Goal: Find specific fact: Find specific fact

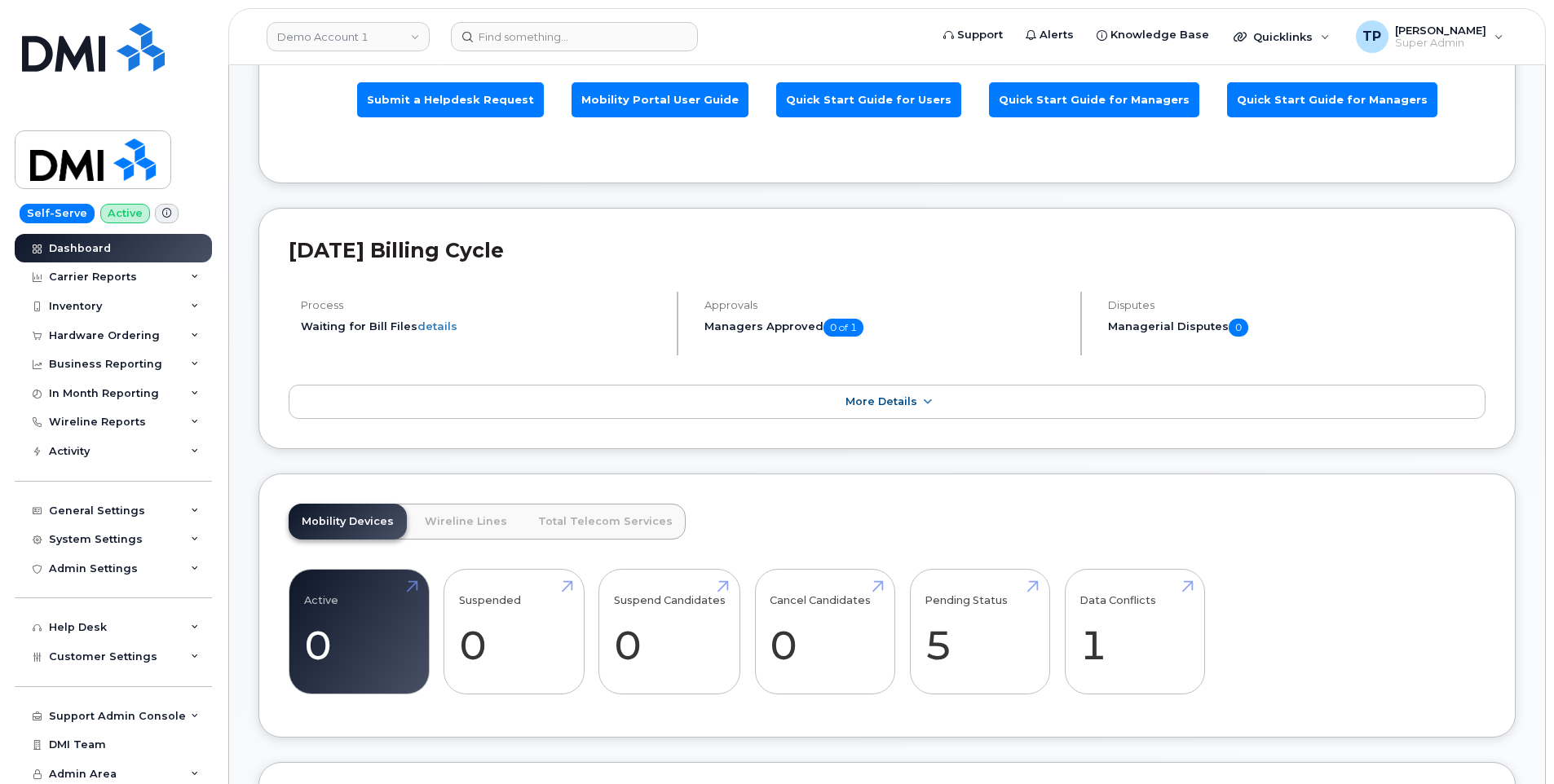
scroll to position [163, 0]
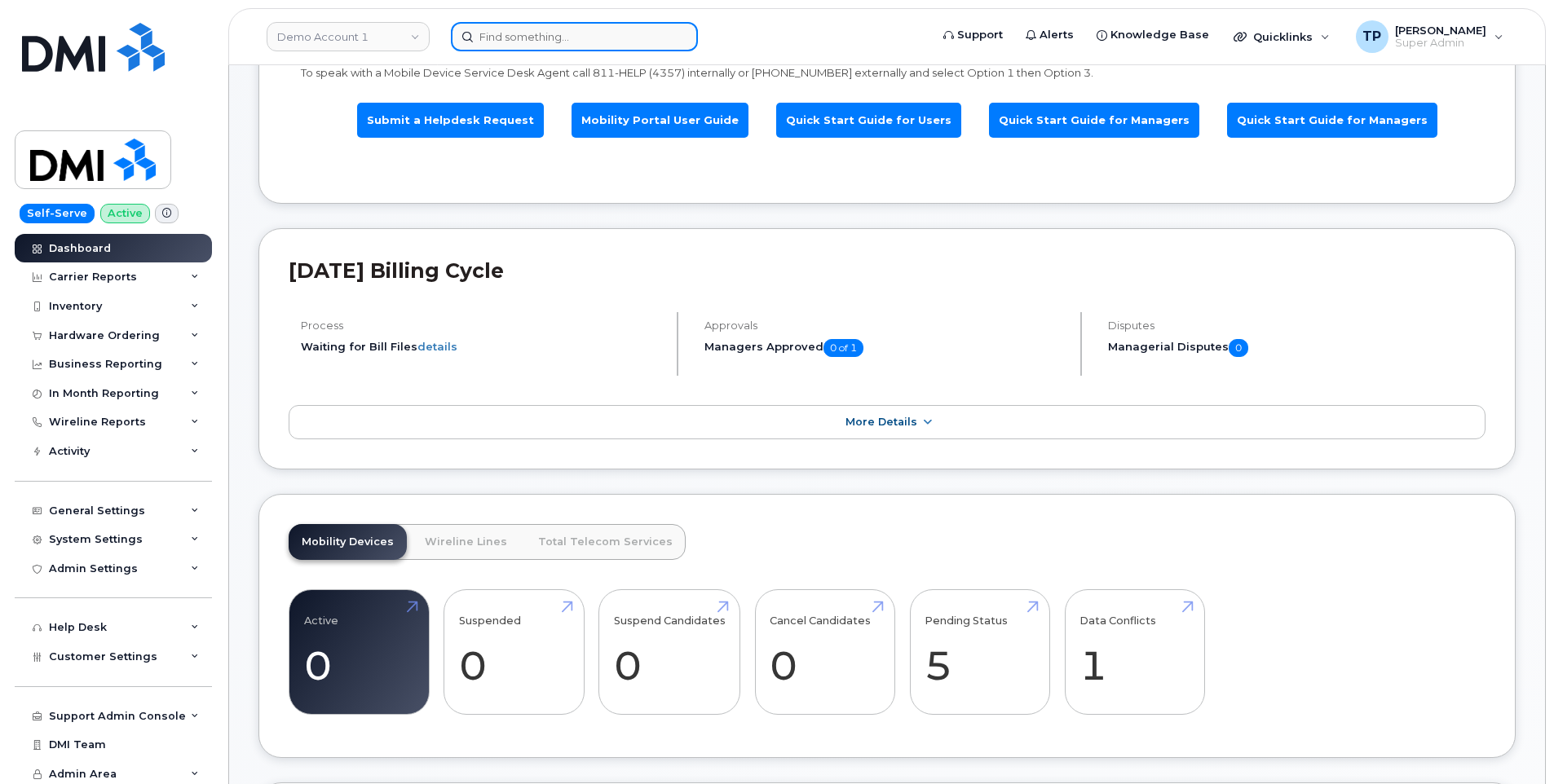
click at [607, 37] on input at bounding box center [574, 37] width 247 height 30
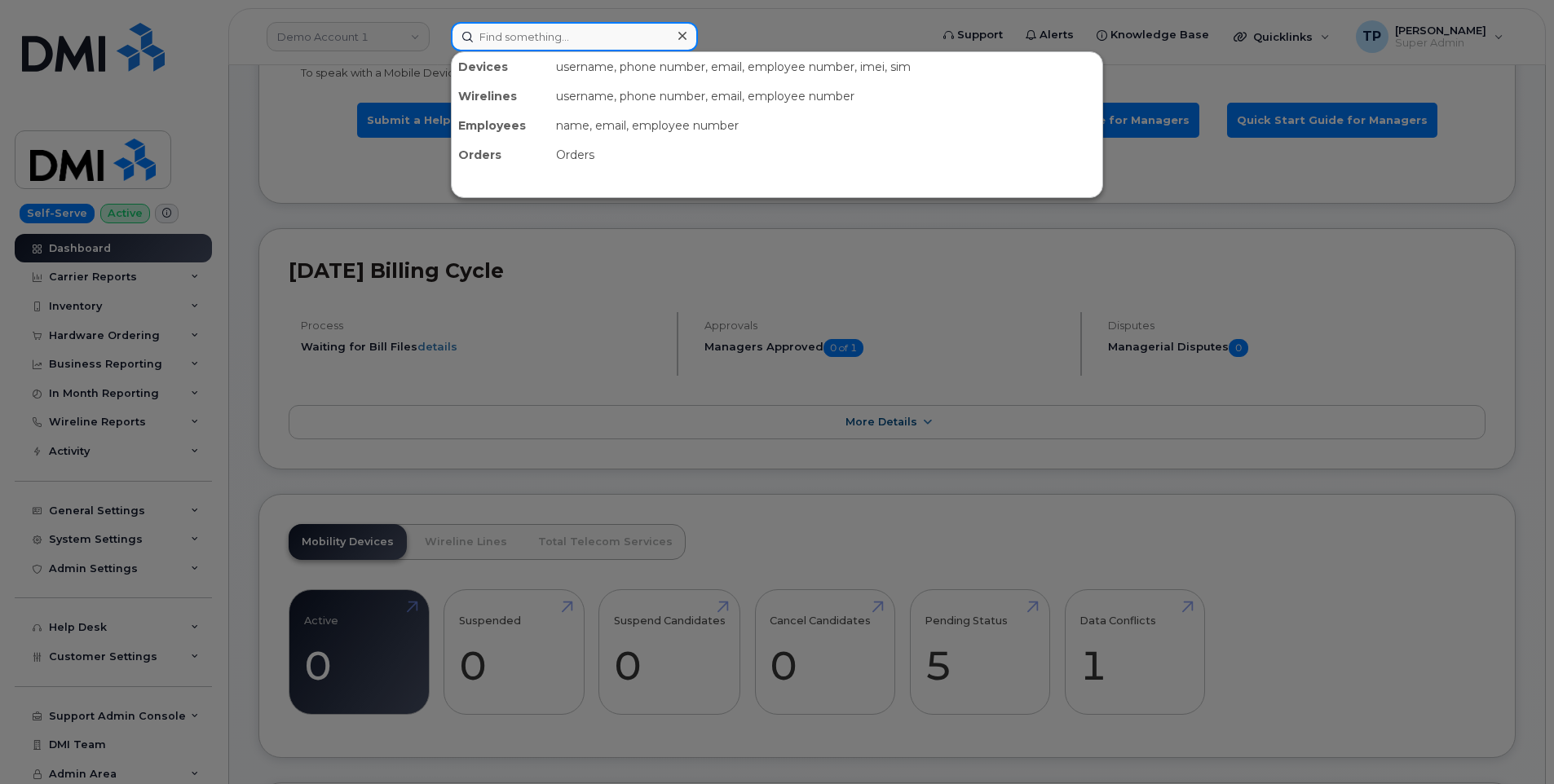
paste input "8483040984"
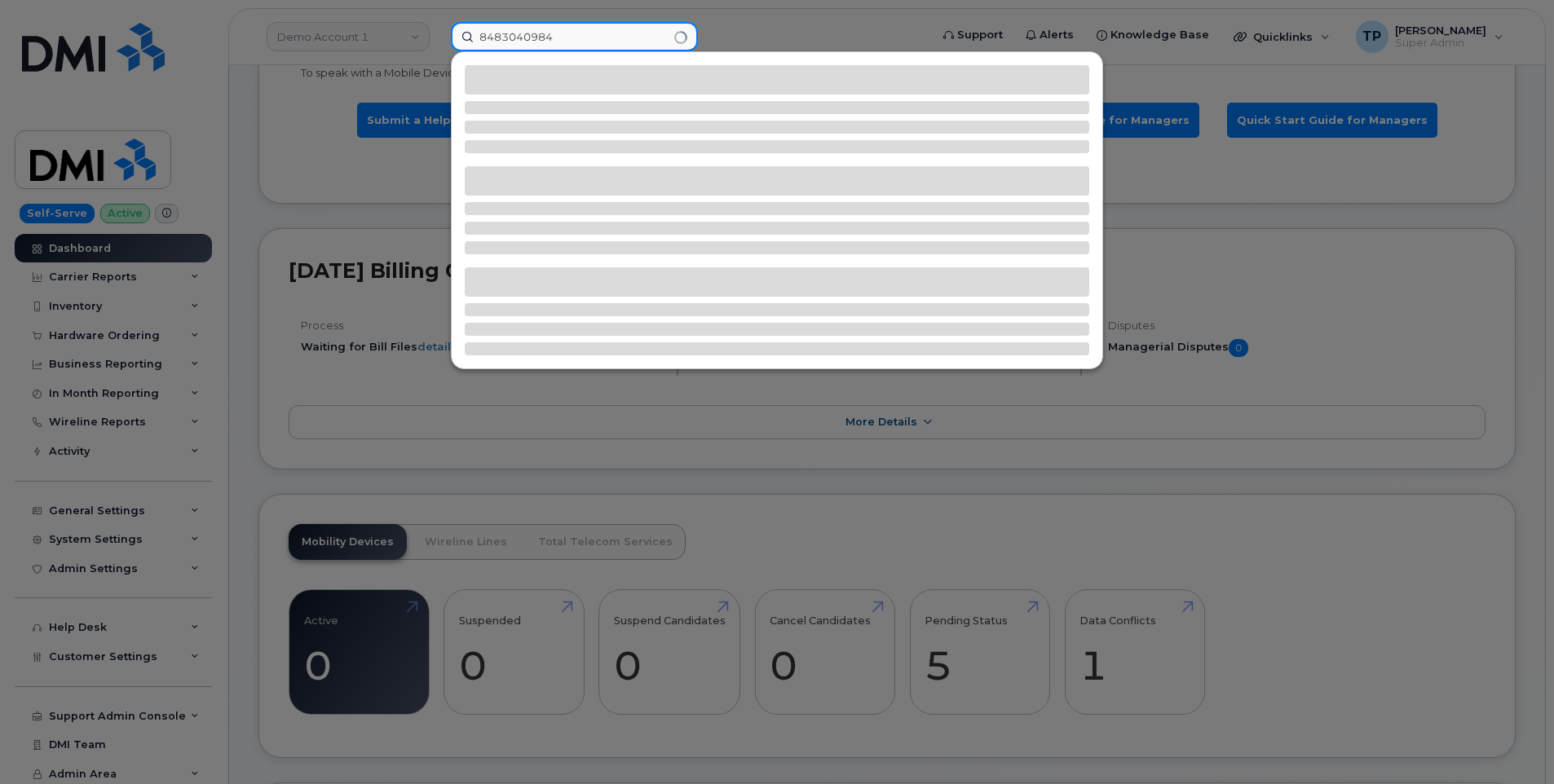
type input "8483040984"
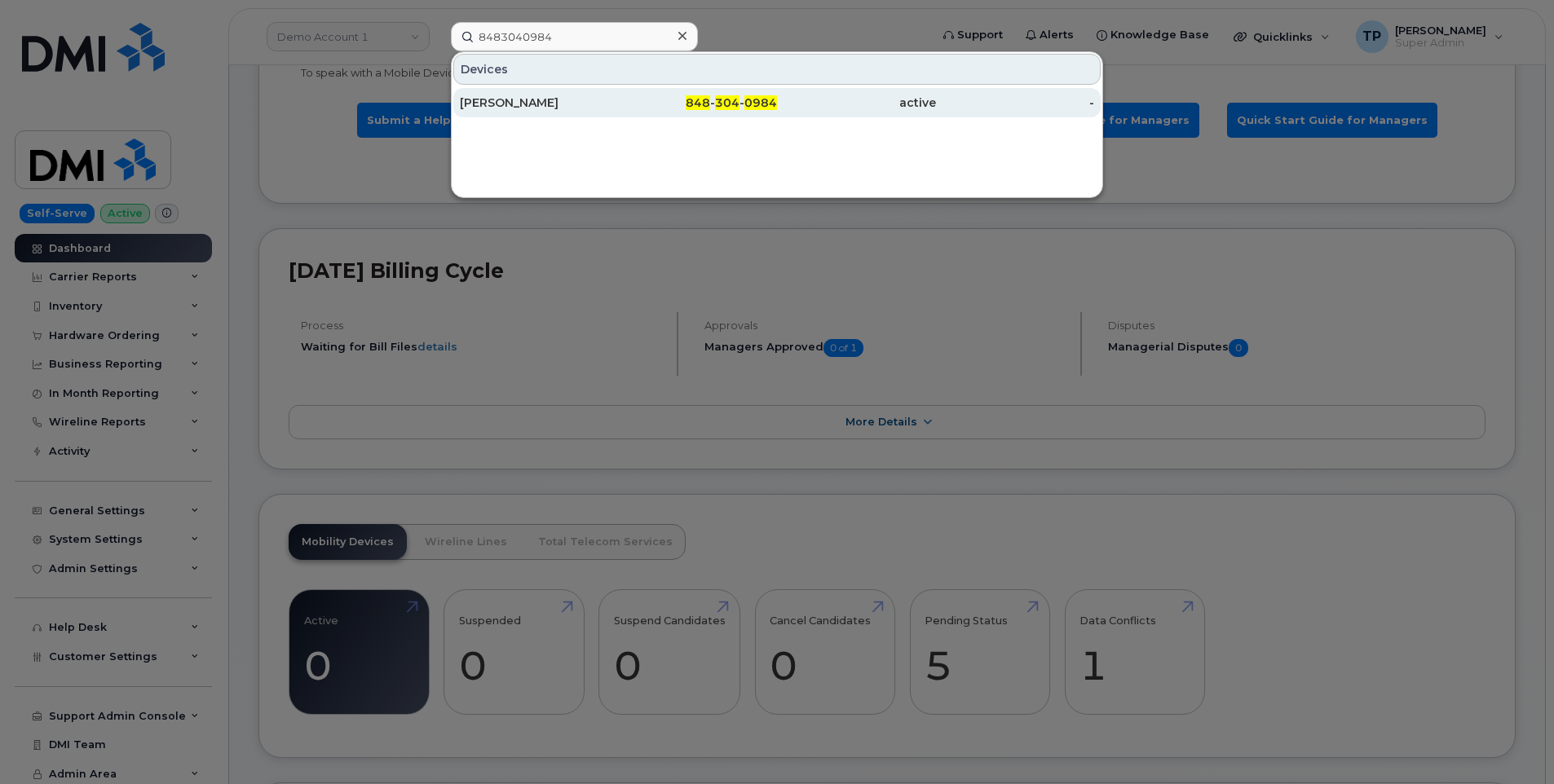
click at [638, 103] on div "848 - 304 - 0984" at bounding box center [698, 102] width 159 height 16
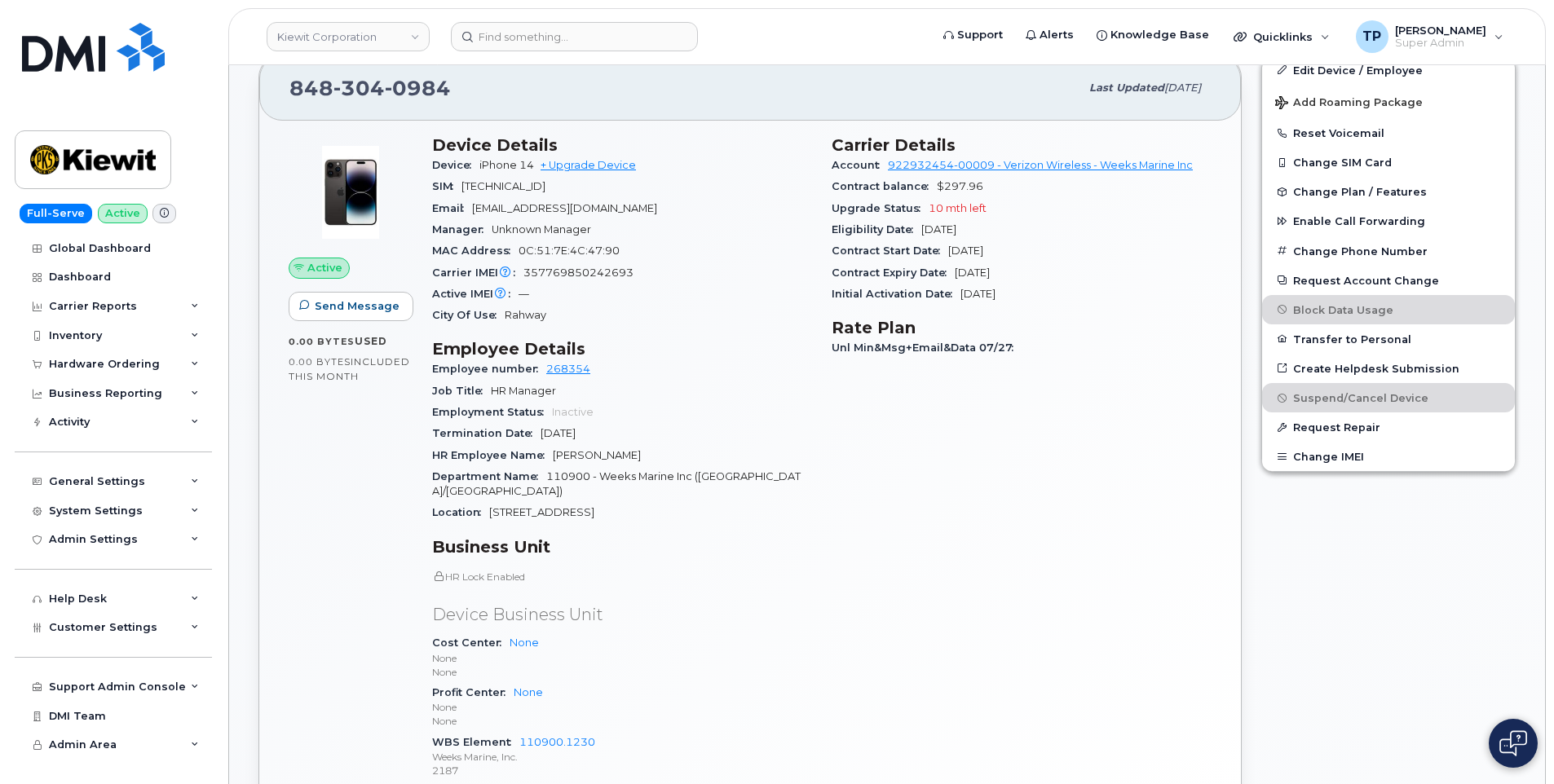
scroll to position [408, 0]
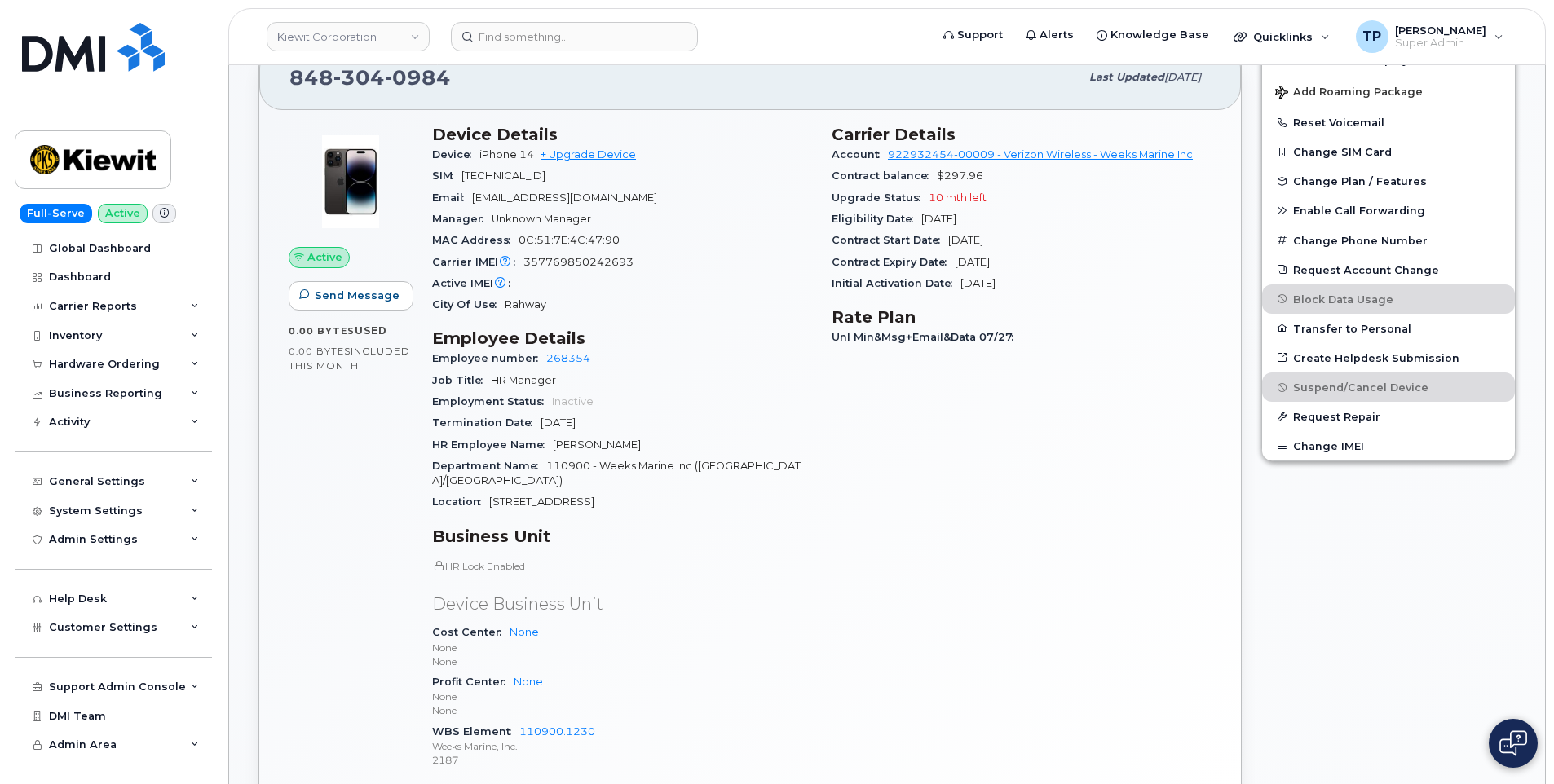
drag, startPoint x: 758, startPoint y: 164, endPoint x: 760, endPoint y: 176, distance: 12.2
click at [758, 164] on div "Device iPhone 14 + Upgrade Device" at bounding box center [622, 154] width 380 height 21
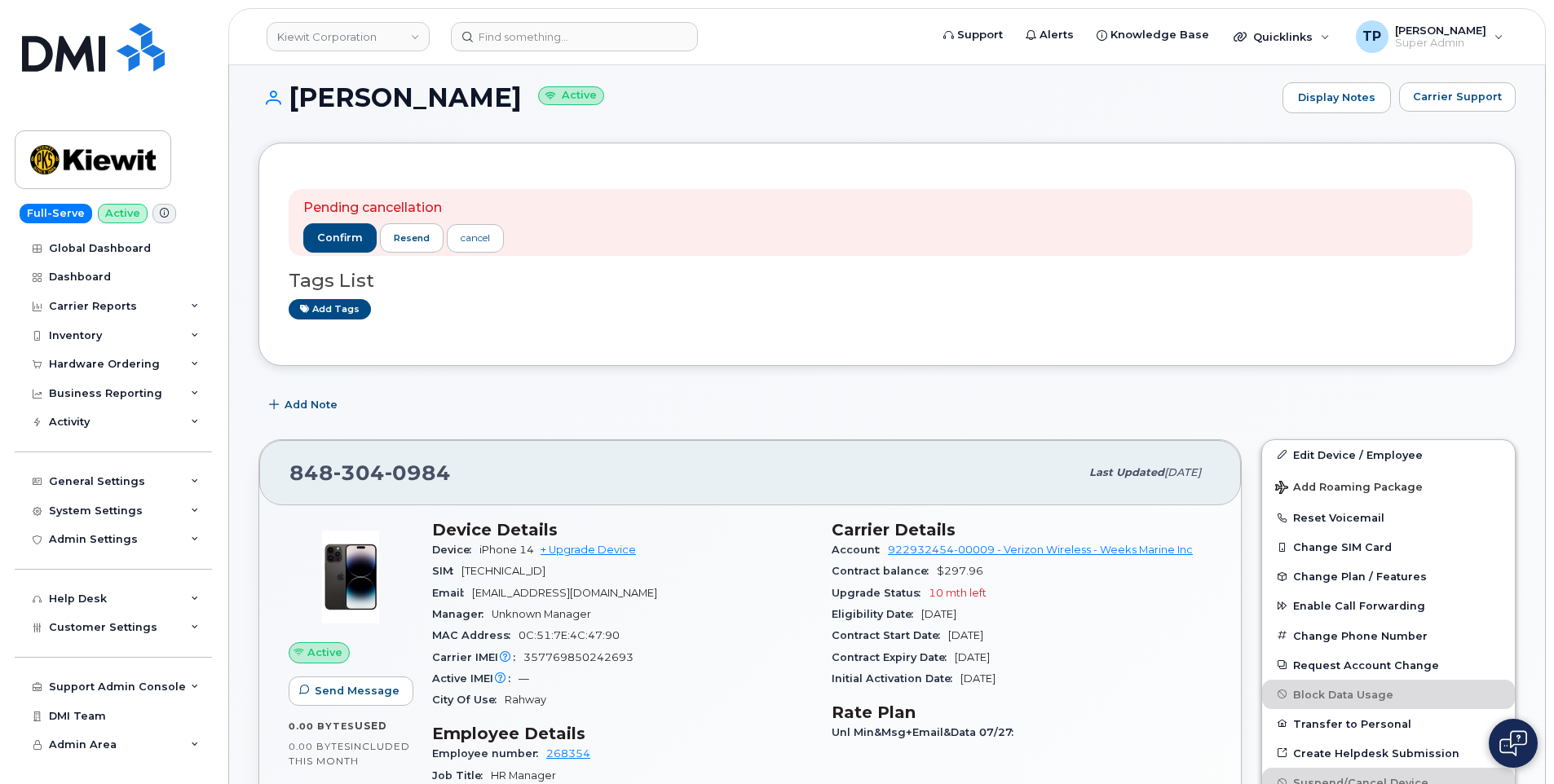
scroll to position [0, 0]
